Goal: Find specific page/section: Find specific page/section

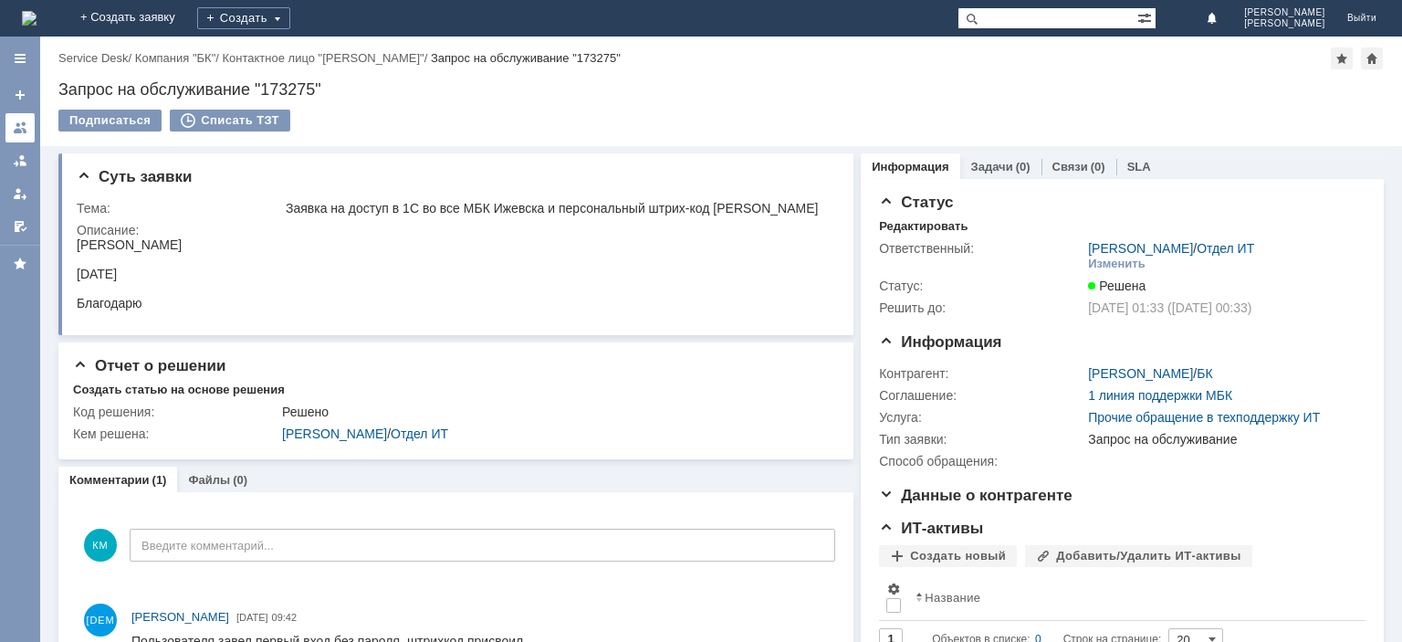
click at [22, 133] on div at bounding box center [20, 127] width 15 height 15
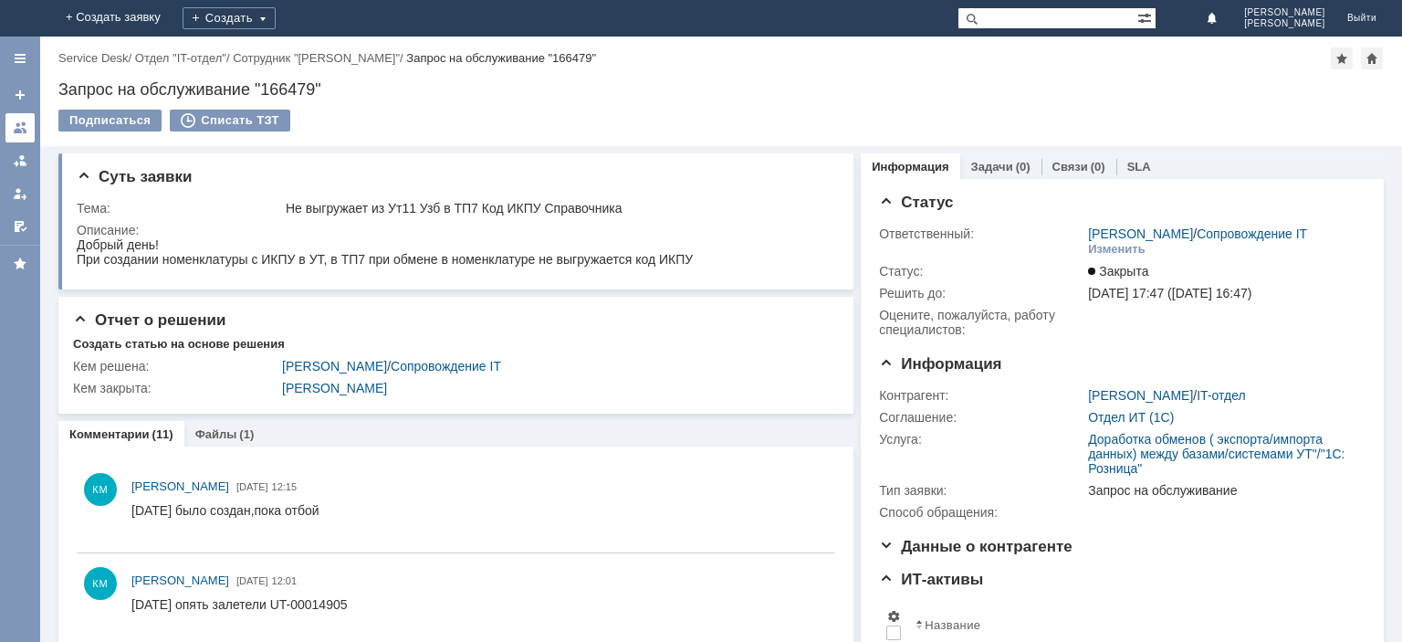
click at [23, 127] on div at bounding box center [20, 127] width 15 height 15
